Goal: Information Seeking & Learning: Check status

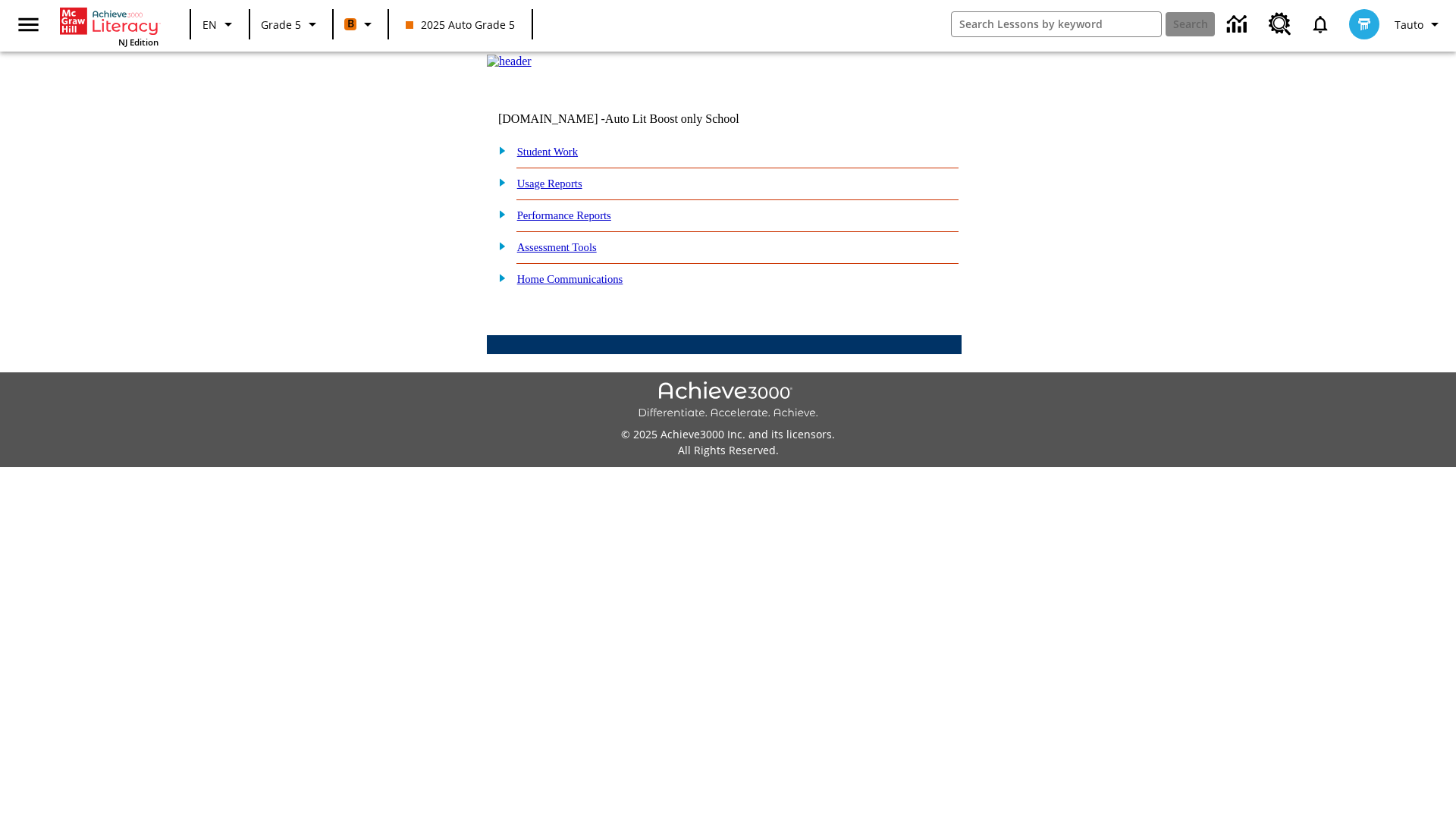
click at [580, 222] on link "Performance Reports" at bounding box center [564, 214] width 94 height 12
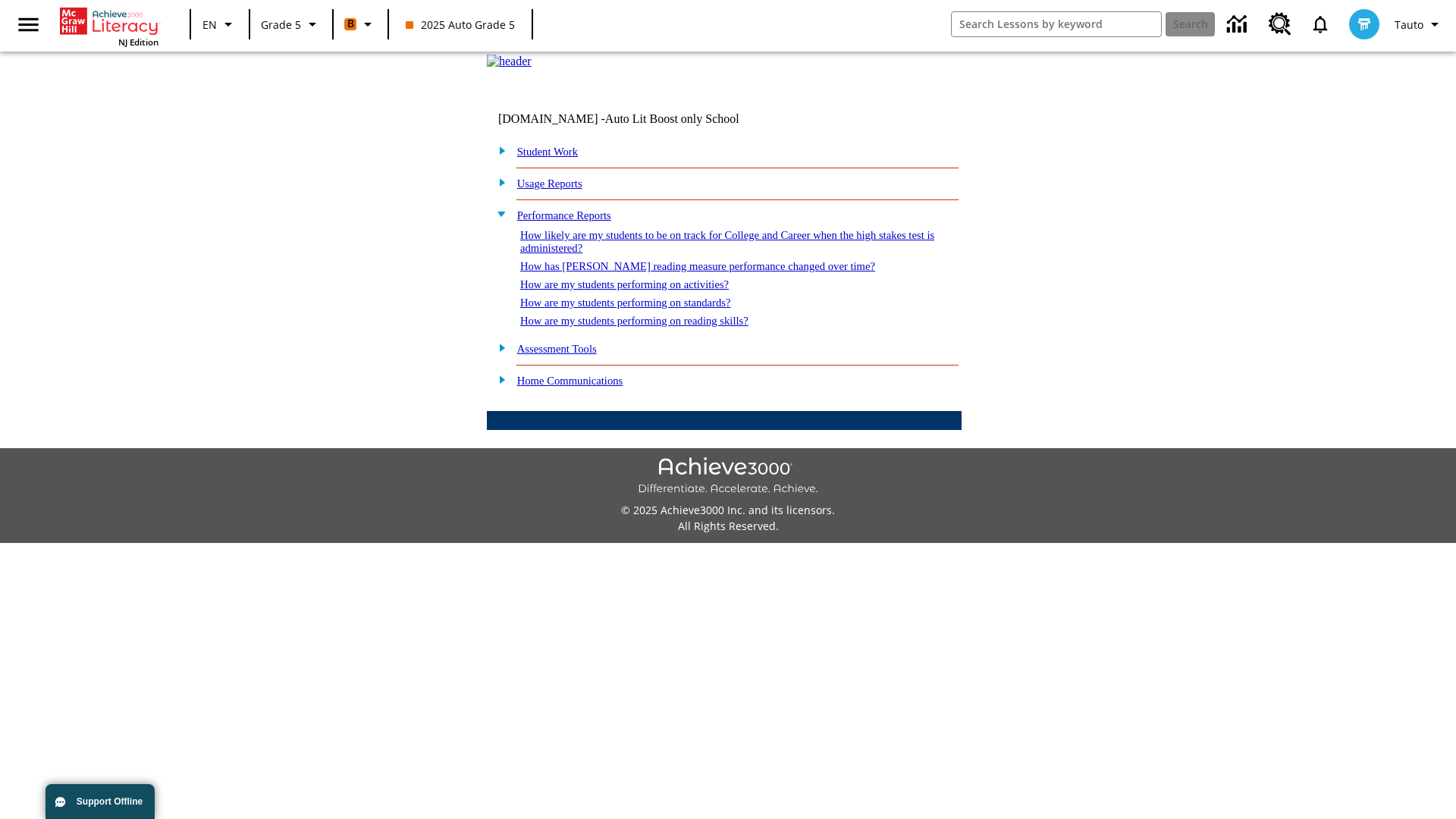
click at [639, 291] on link "How are my students performing on activities?" at bounding box center [624, 284] width 208 height 12
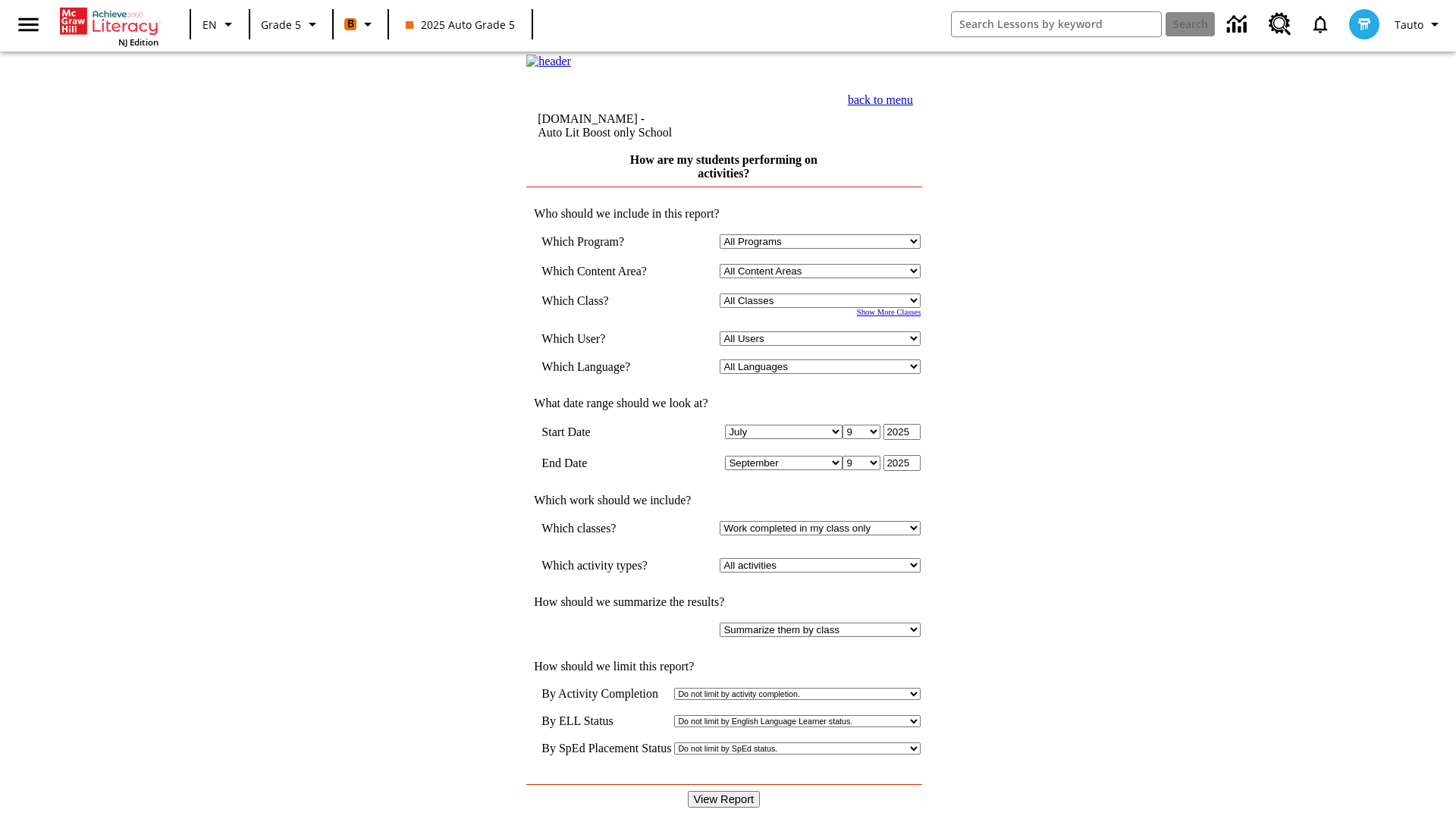
select select "11133131"
